Goal: Task Accomplishment & Management: Manage account settings

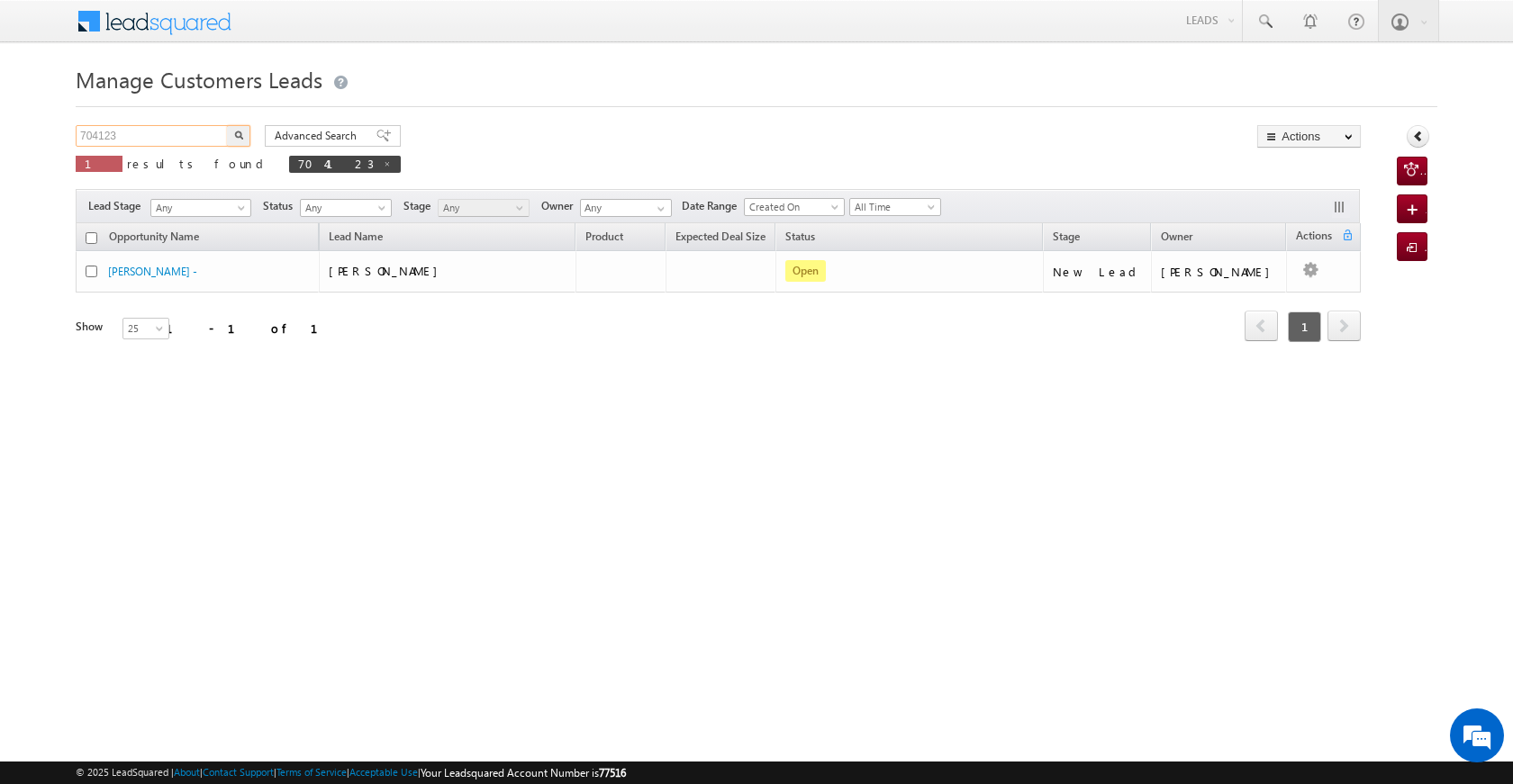
drag, startPoint x: 168, startPoint y: 140, endPoint x: 82, endPoint y: 134, distance: 86.2
click at [82, 134] on input "704123" at bounding box center [152, 136] width 154 height 22
paste input "3471"
type input "703471"
click at [238, 134] on img "button" at bounding box center [238, 135] width 9 height 9
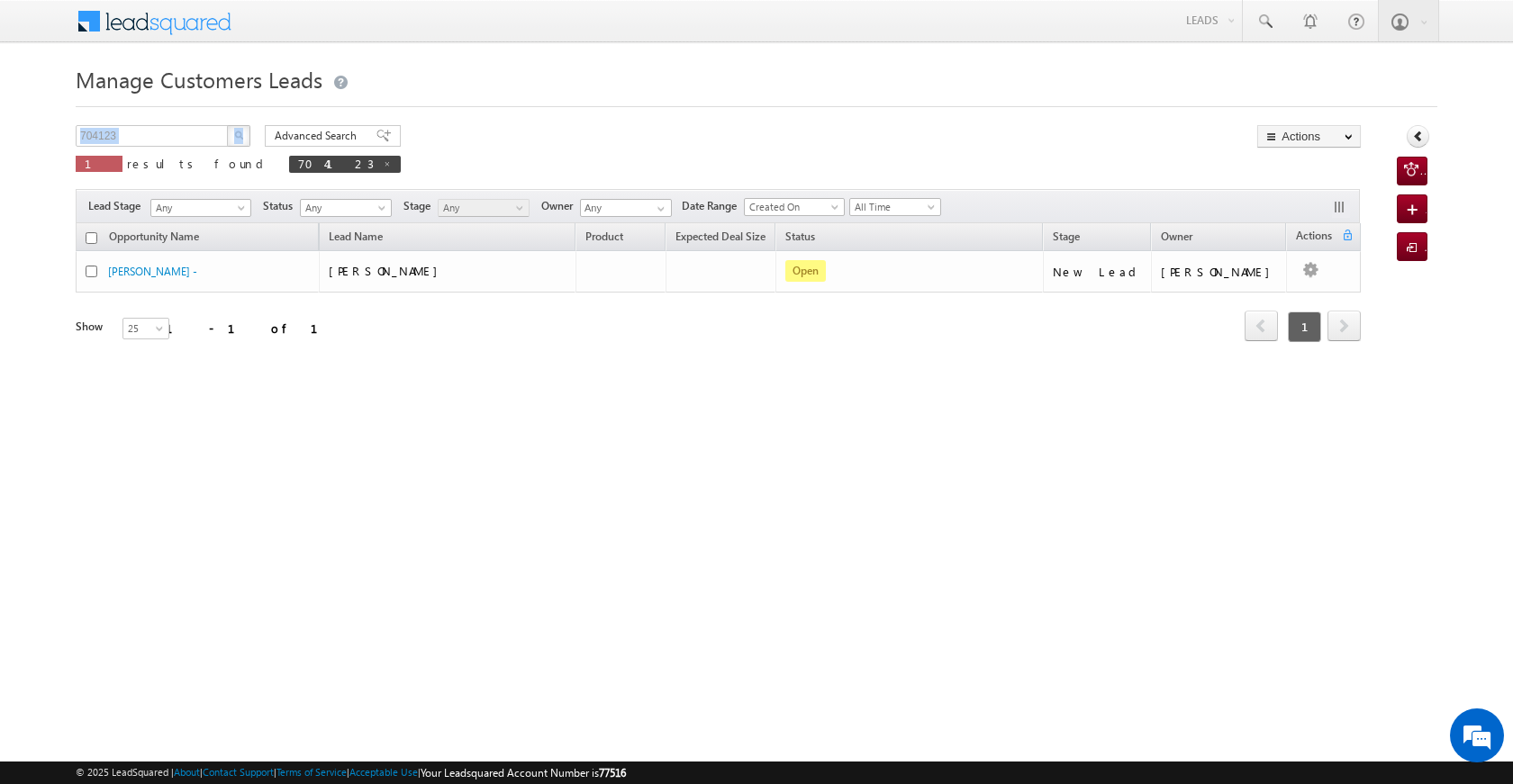
drag, startPoint x: 199, startPoint y: 121, endPoint x: 56, endPoint y: 122, distance: 143.0
click at [56, 122] on body "Menu [PERSON_NAME] [PERSON_NAME] a2@ks erve." at bounding box center [756, 255] width 1513 height 510
click at [239, 133] on img "button" at bounding box center [238, 135] width 9 height 9
click at [140, 136] on input "704123" at bounding box center [152, 136] width 154 height 22
drag, startPoint x: 65, startPoint y: 133, endPoint x: 46, endPoint y: 131, distance: 19.1
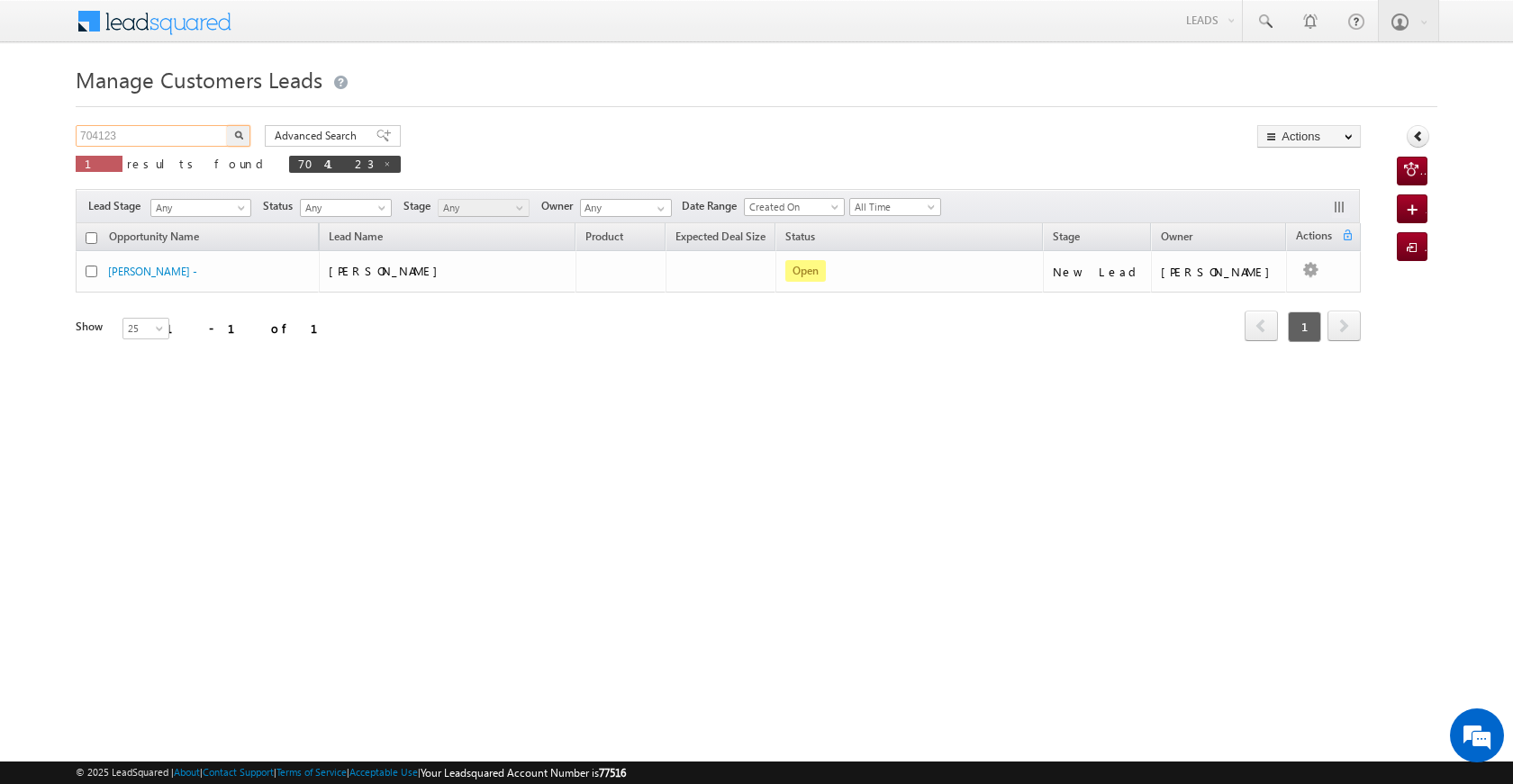
click at [46, 131] on body "Menu [PERSON_NAME] [PERSON_NAME] a2@ks erve." at bounding box center [756, 255] width 1513 height 510
paste input "3471"
type input "703471"
click at [229, 132] on button "button" at bounding box center [238, 136] width 24 height 22
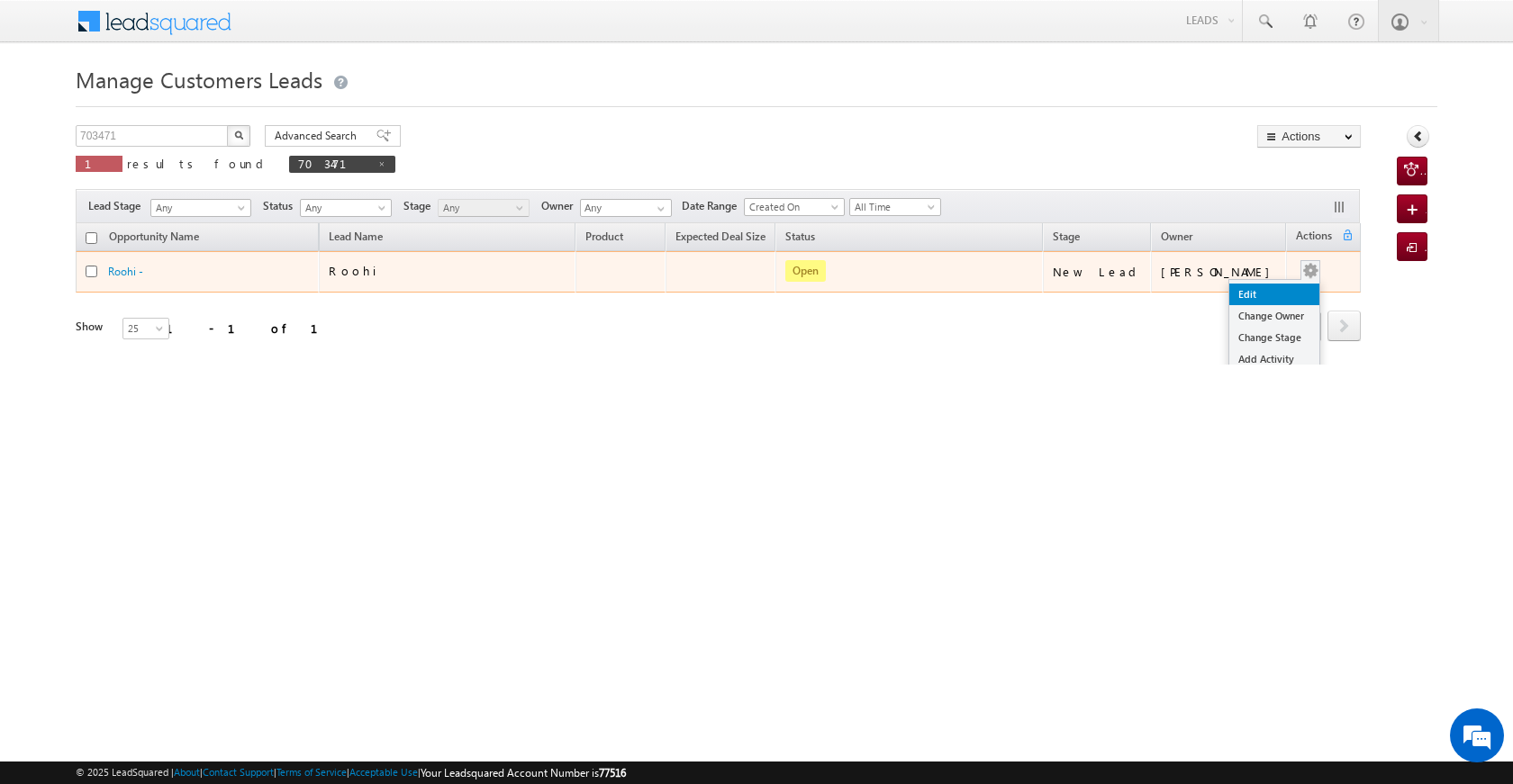
click at [1264, 292] on link "Edit" at bounding box center [1274, 295] width 90 height 22
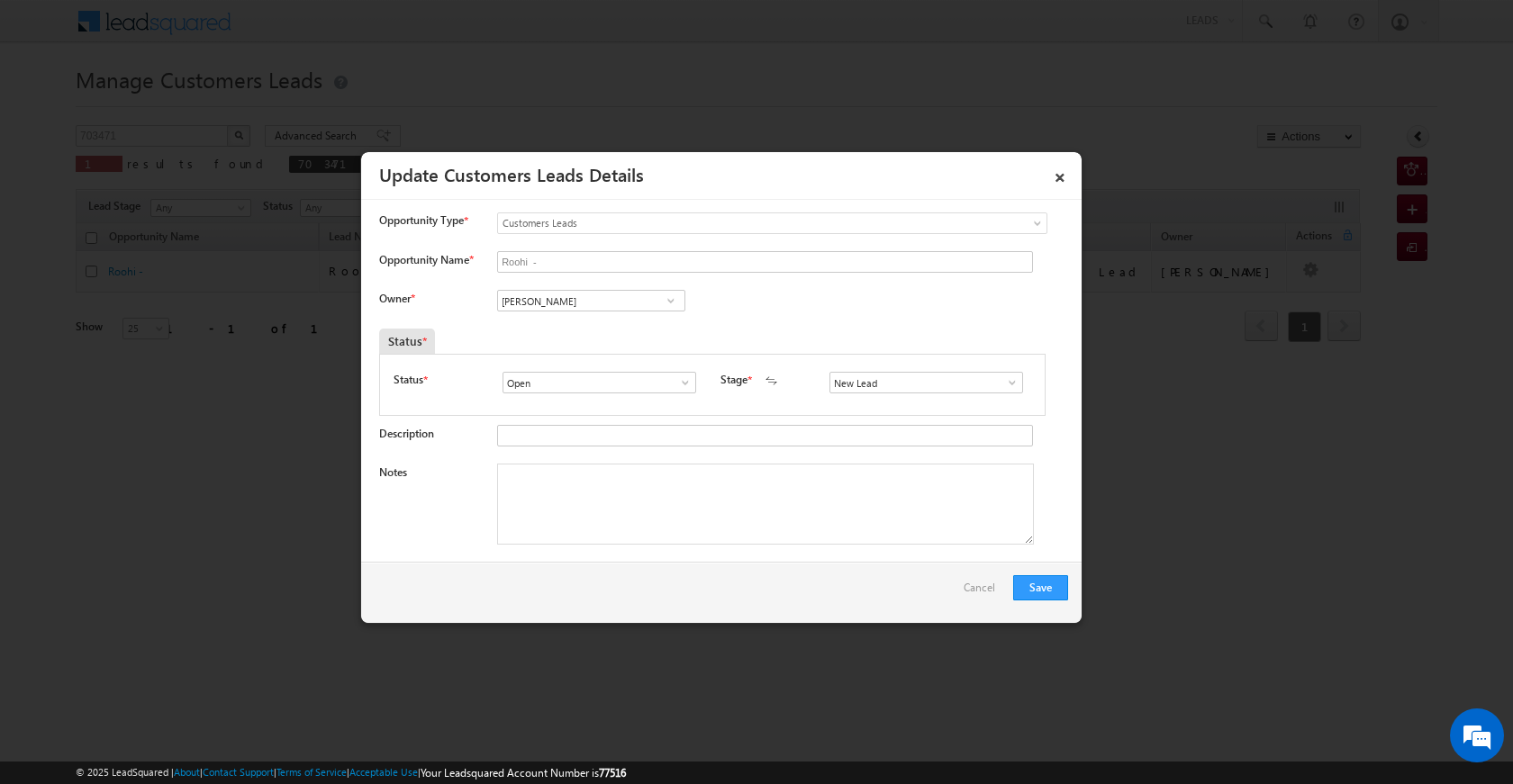
click at [672, 302] on span at bounding box center [671, 301] width 18 height 15
type input "p"
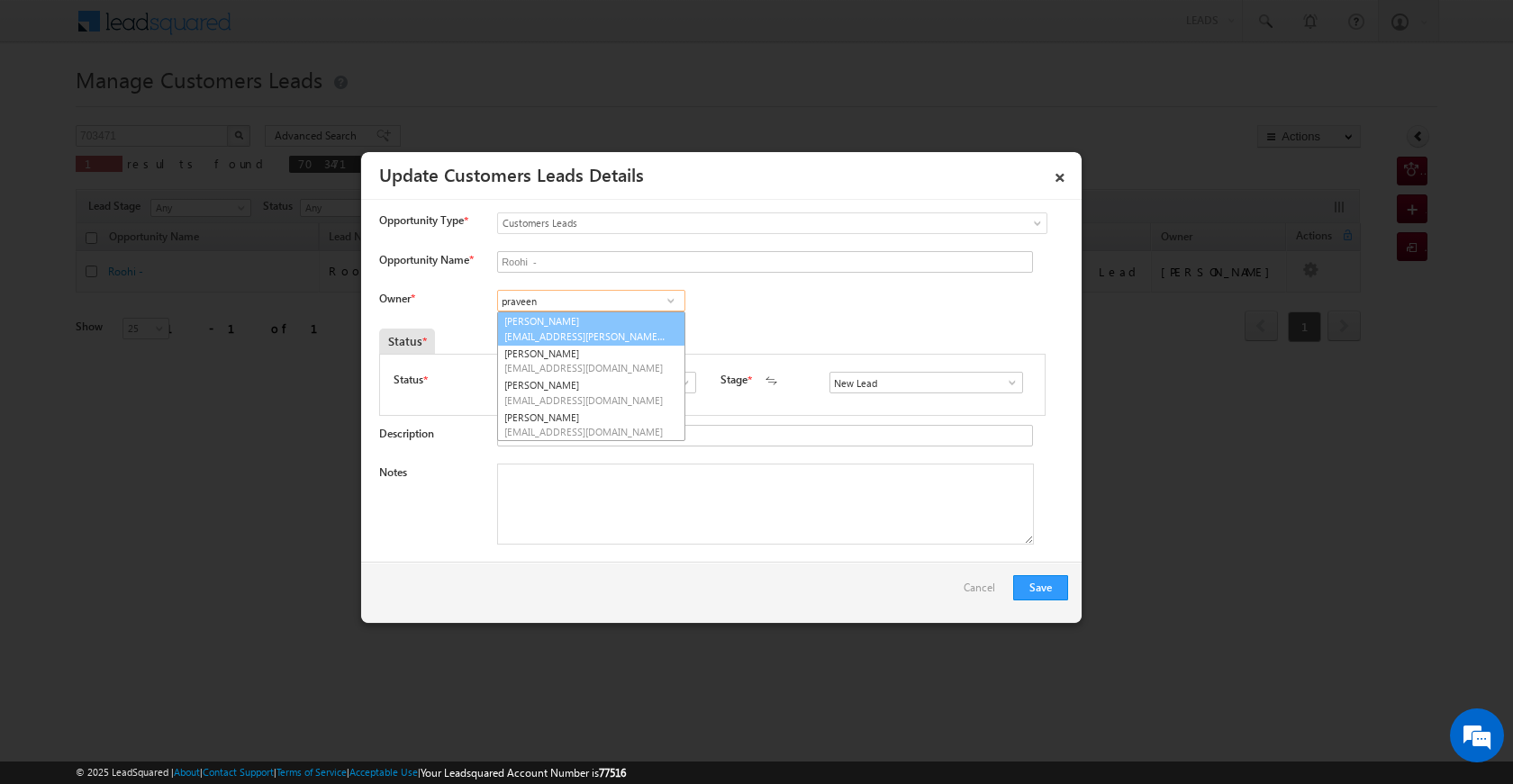
click at [587, 320] on link "[PERSON_NAME] [PERSON_NAME][EMAIL_ADDRESS][PERSON_NAME][DOMAIN_NAME]" at bounding box center [591, 329] width 189 height 34
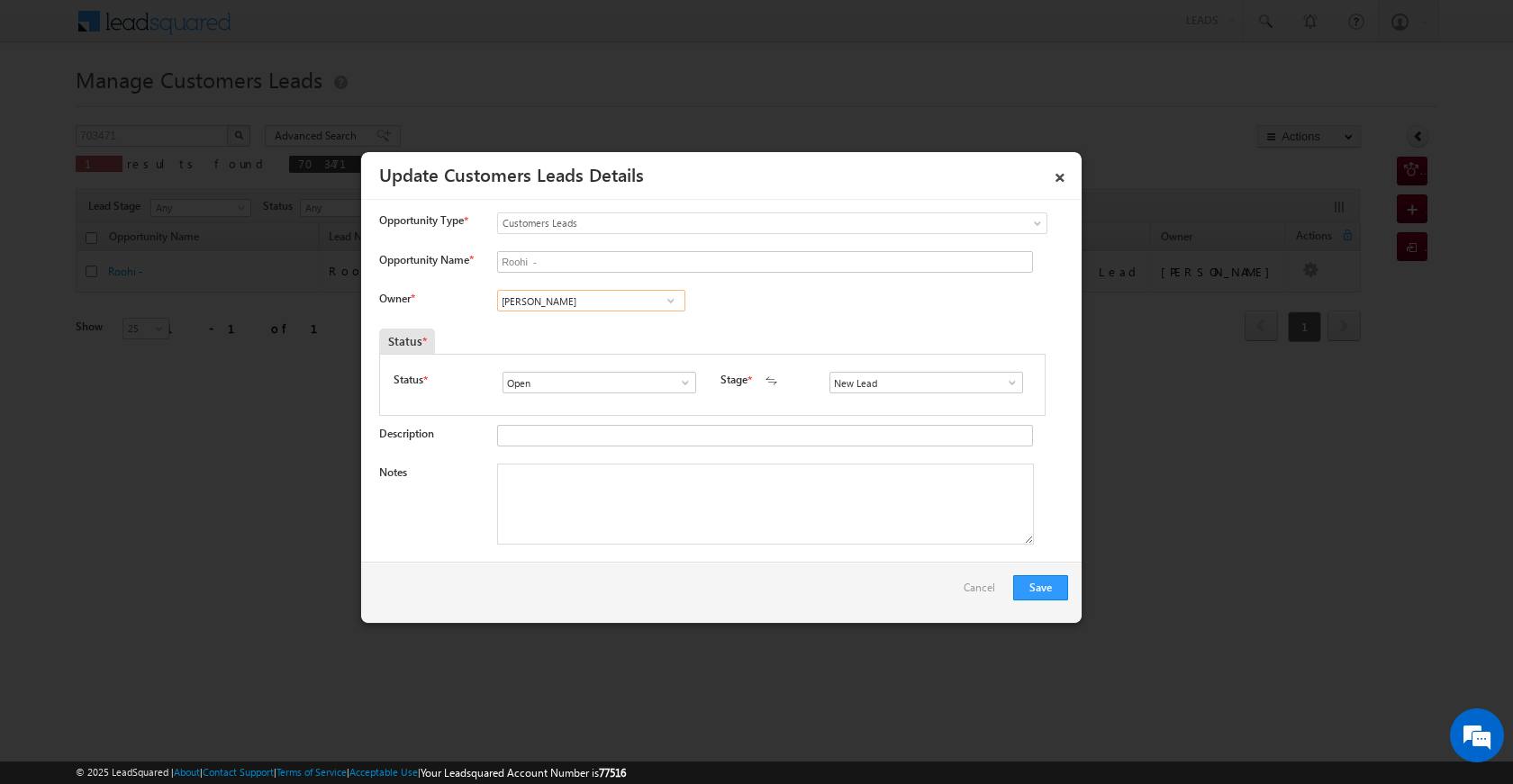
type input "[PERSON_NAME]"
click at [681, 380] on span at bounding box center [685, 382] width 18 height 15
click at [651, 402] on link "Open" at bounding box center [598, 403] width 193 height 21
click at [1006, 381] on span at bounding box center [1013, 382] width 18 height 15
click at [922, 465] on link "Sales Marked" at bounding box center [926, 460] width 193 height 21
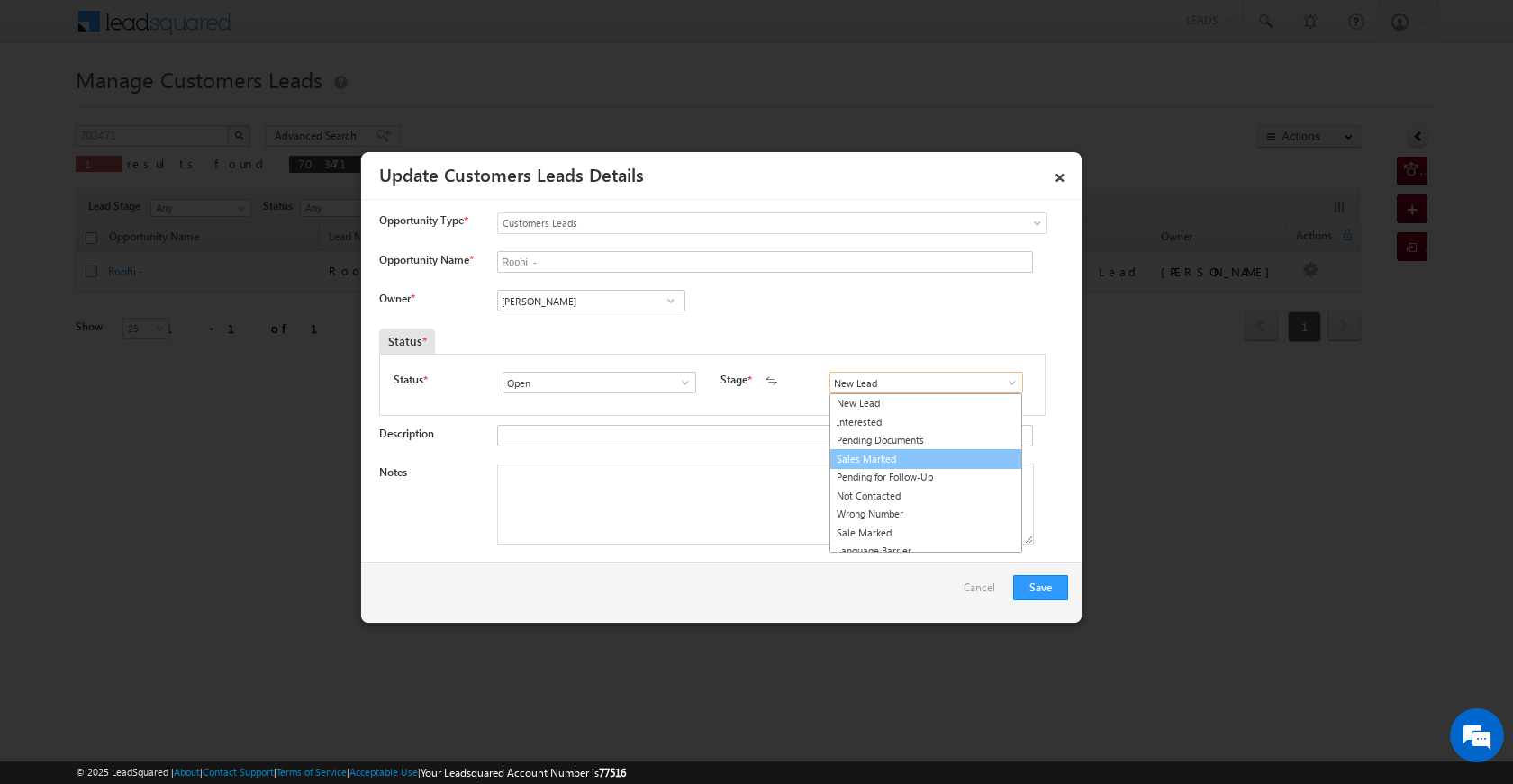
type input "Sales Marked"
click at [670, 489] on textarea "Notes" at bounding box center [765, 504] width 537 height 81
click at [674, 528] on textarea "Notes" at bounding box center [765, 504] width 537 height 81
paste textarea "plot vailue husband [PERSON_NAME] pv 25 lac loan amount 15 lac allu bore ka kar…"
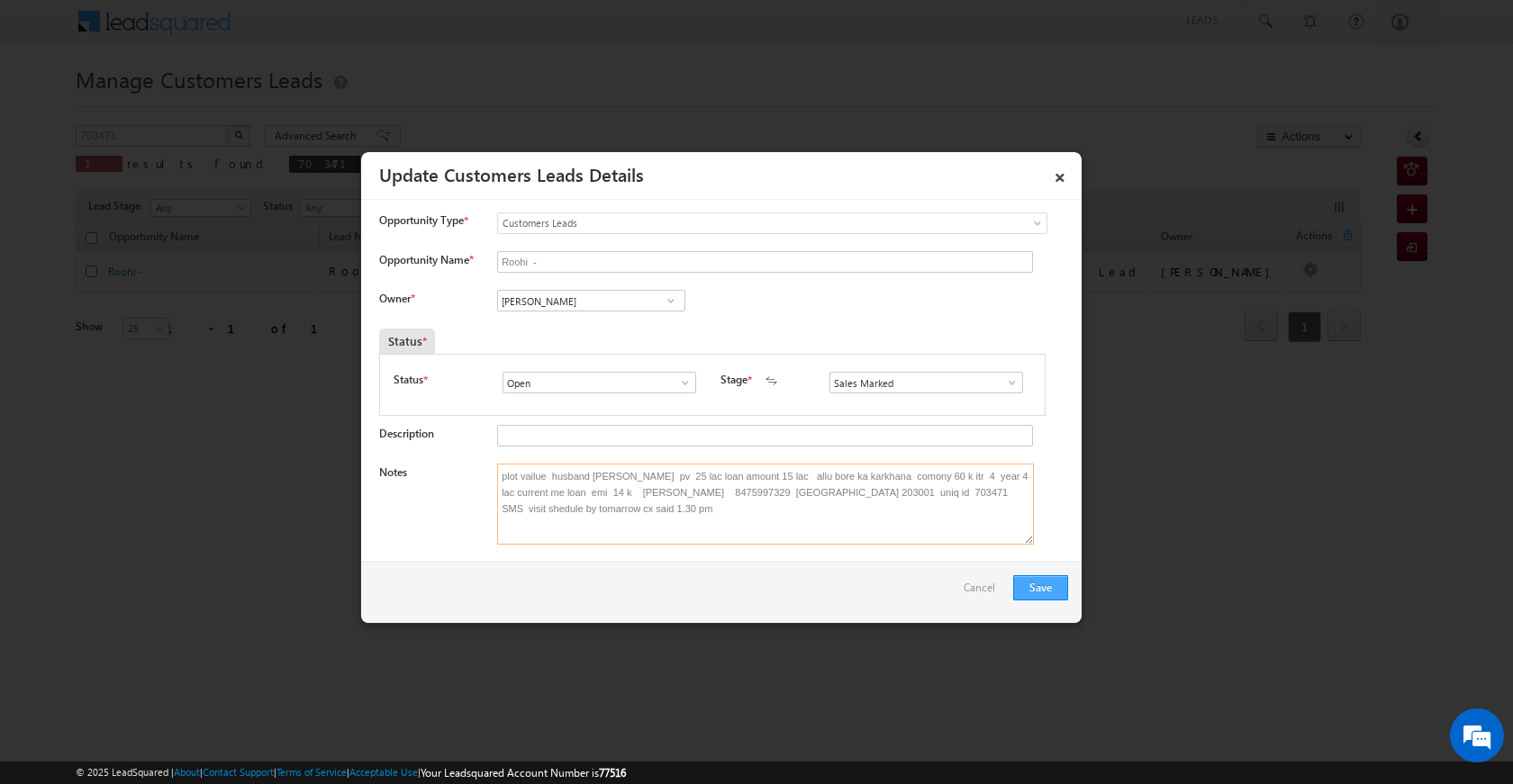
type textarea "plot vailue husband [PERSON_NAME] pv 25 lac loan amount 15 lac allu bore ka kar…"
click at [1035, 584] on button "Save" at bounding box center [1041, 588] width 55 height 25
